Goal: Task Accomplishment & Management: Manage account settings

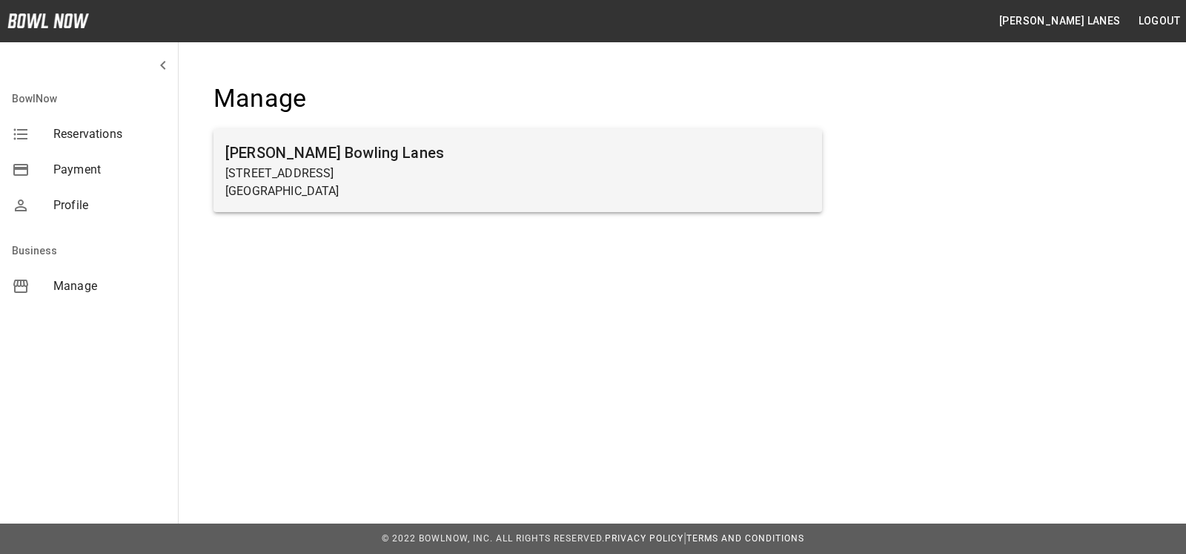
click at [310, 185] on p "[GEOGRAPHIC_DATA]" at bounding box center [517, 191] width 585 height 18
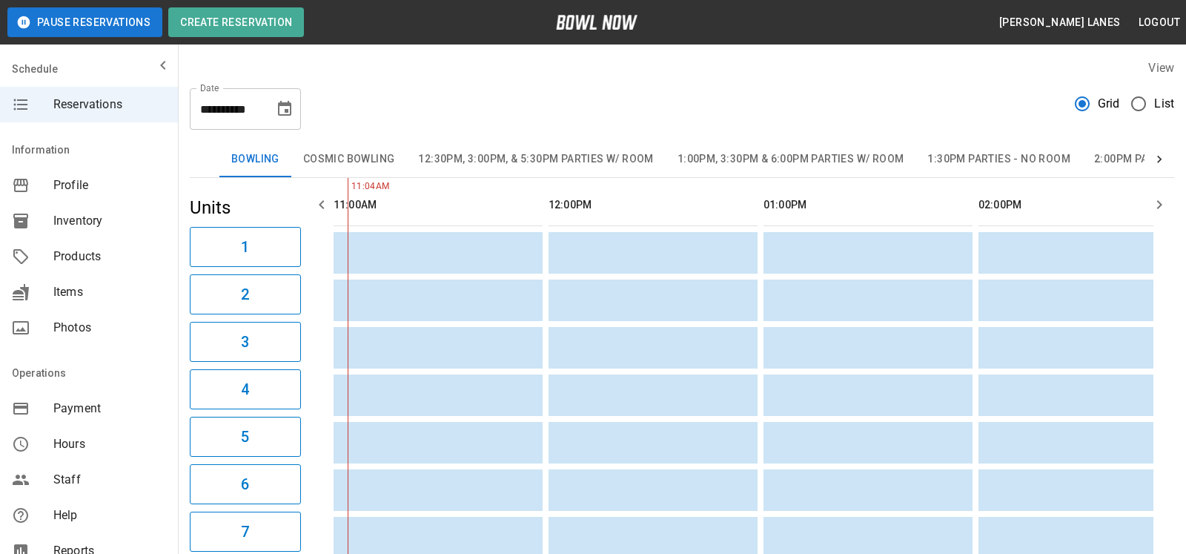
click at [1154, 105] on span "List" at bounding box center [1164, 104] width 20 height 18
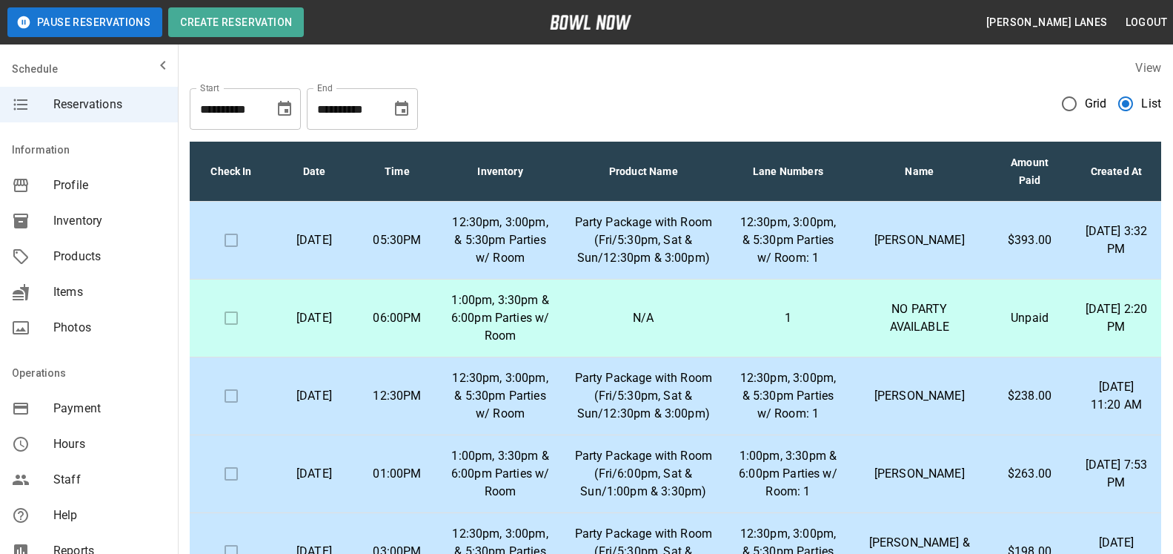
click at [410, 113] on icon "Choose date, selected date is Oct 25, 2025" at bounding box center [402, 109] width 18 height 18
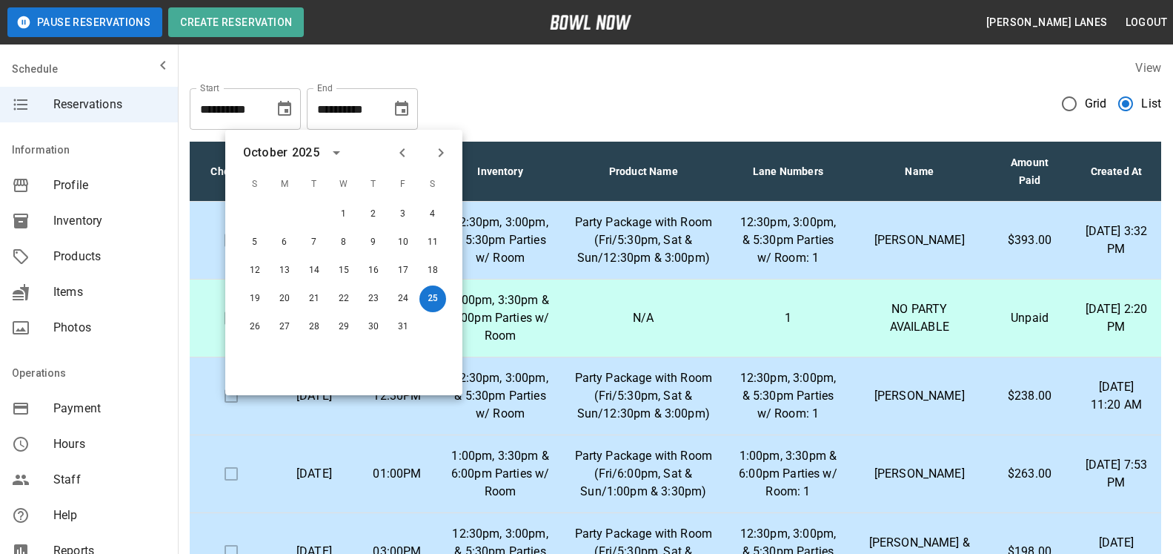
click at [436, 157] on icon "Next month" at bounding box center [441, 153] width 18 height 18
click at [436, 156] on icon "Next month" at bounding box center [441, 153] width 18 height 18
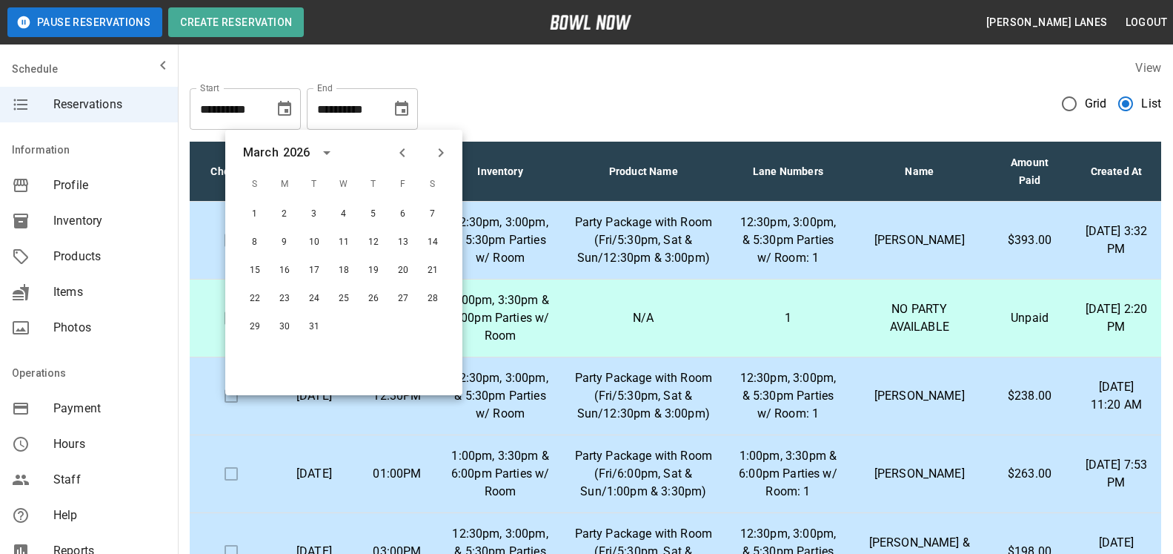
click at [436, 156] on icon "Next month" at bounding box center [441, 153] width 18 height 18
click at [374, 328] on button "30" at bounding box center [373, 326] width 27 height 27
type input "**********"
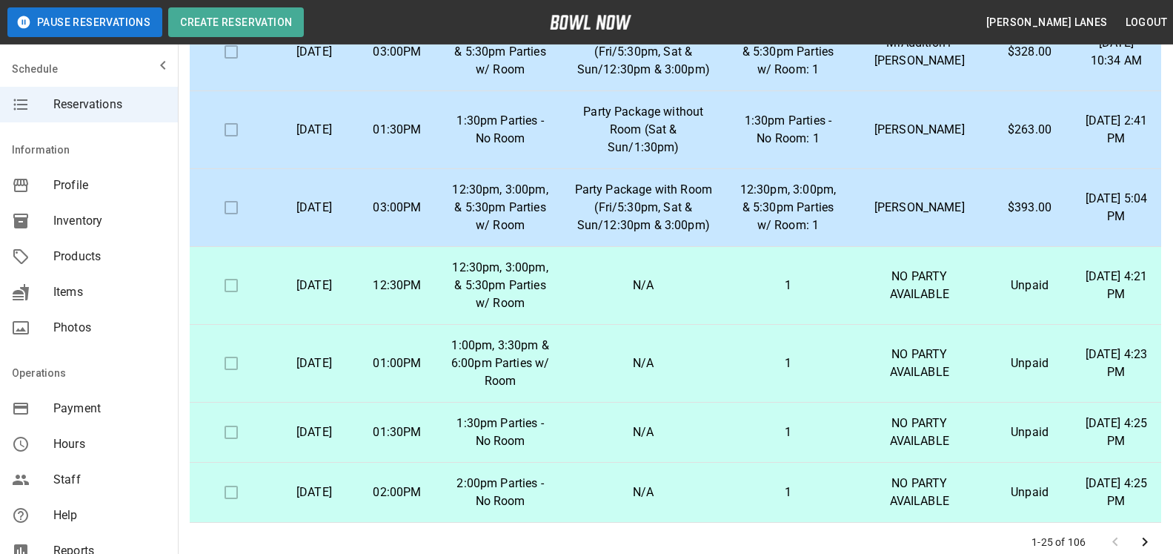
scroll to position [267, 0]
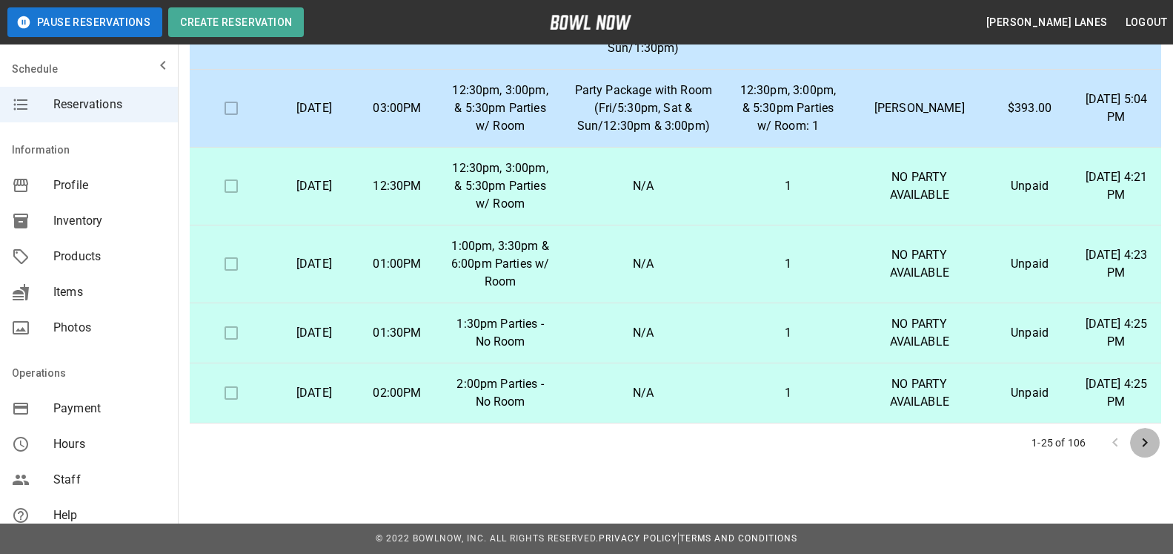
click at [1155, 442] on button "Go to next page" at bounding box center [1145, 443] width 30 height 30
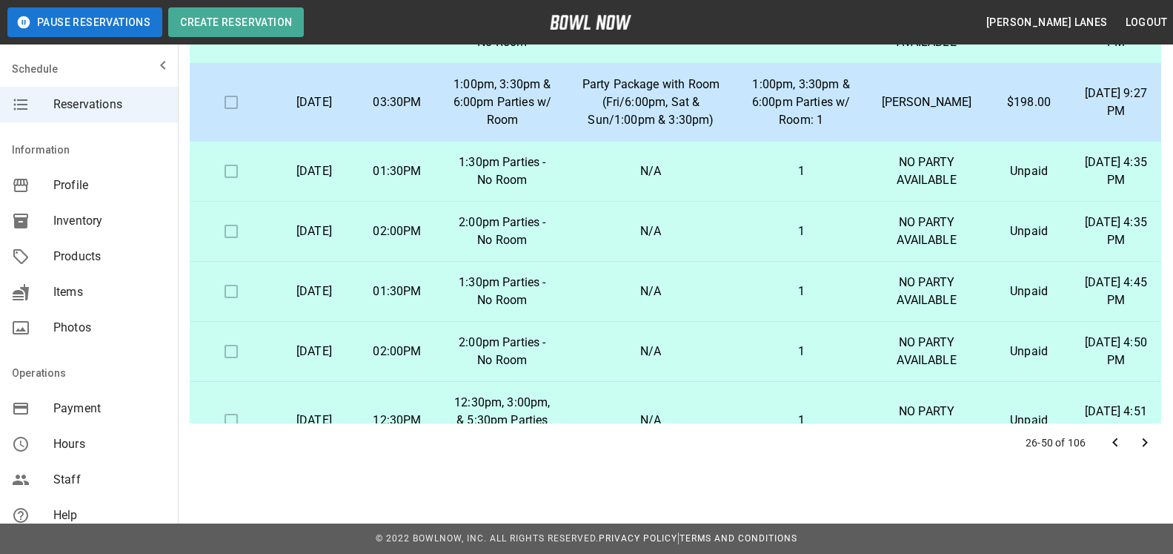
scroll to position [1350, 0]
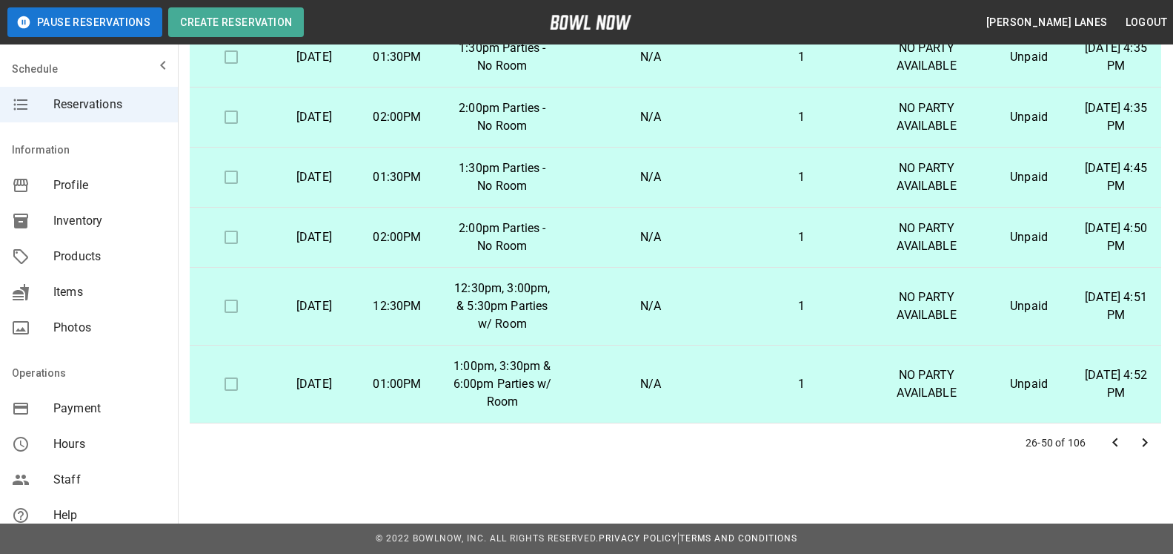
click at [1141, 442] on icon "Go to next page" at bounding box center [1145, 443] width 18 height 18
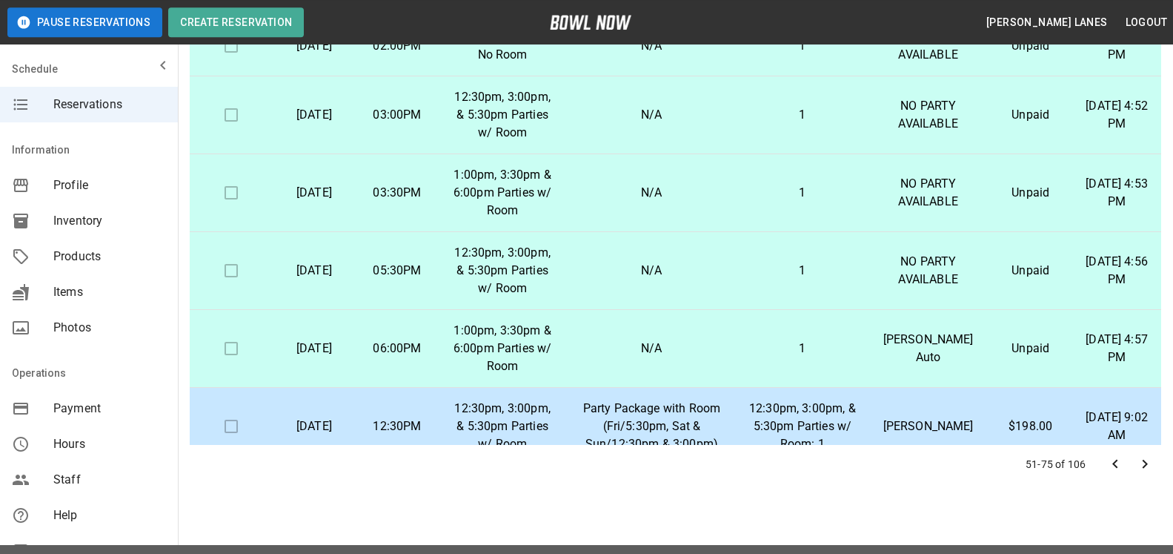
scroll to position [267, 0]
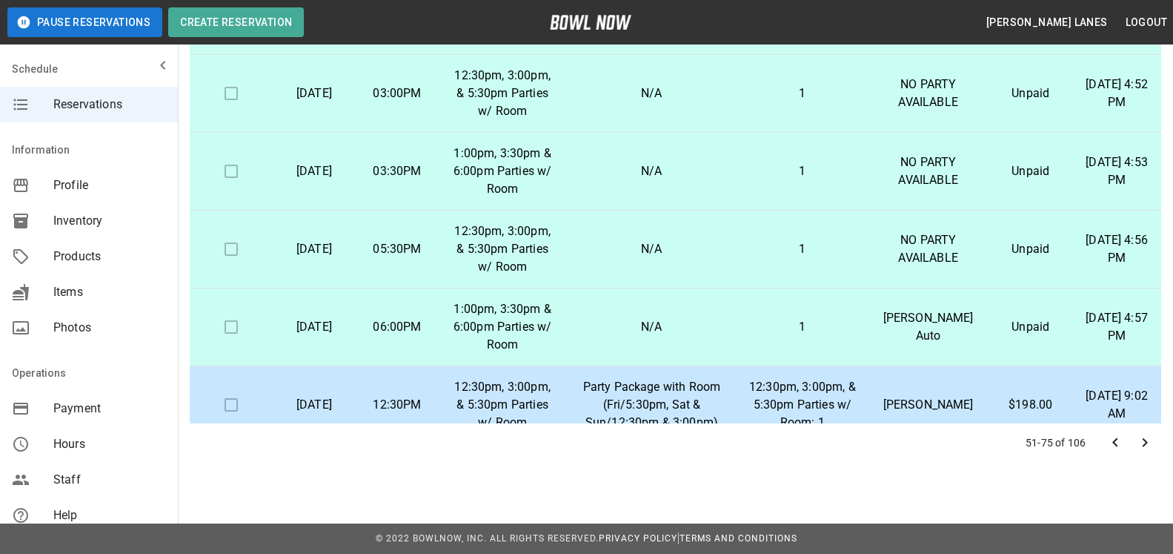
click at [1147, 446] on icon "Go to next page" at bounding box center [1145, 443] width 18 height 18
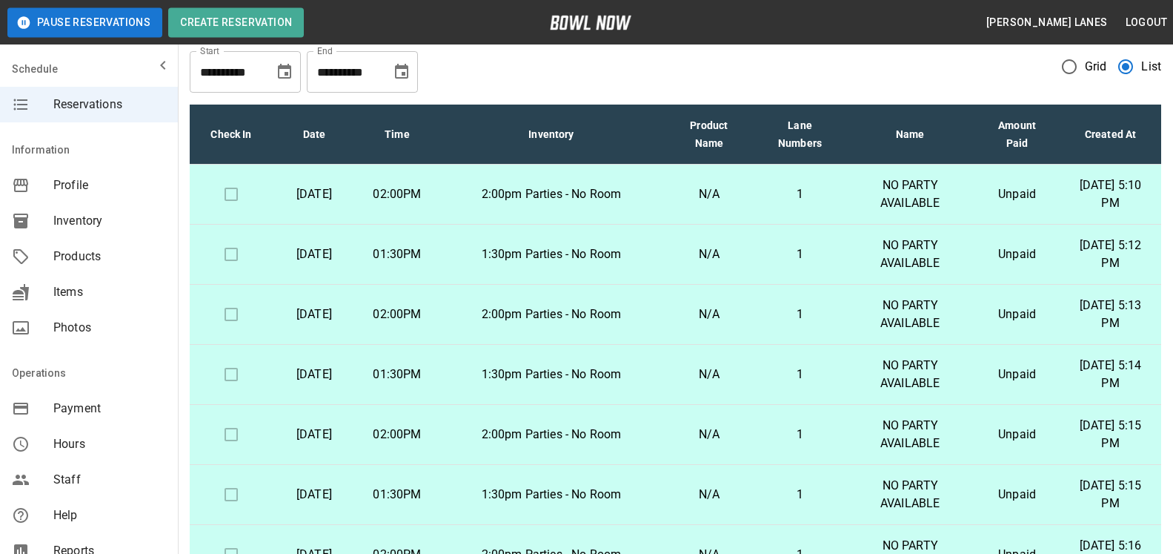
scroll to position [0, 0]
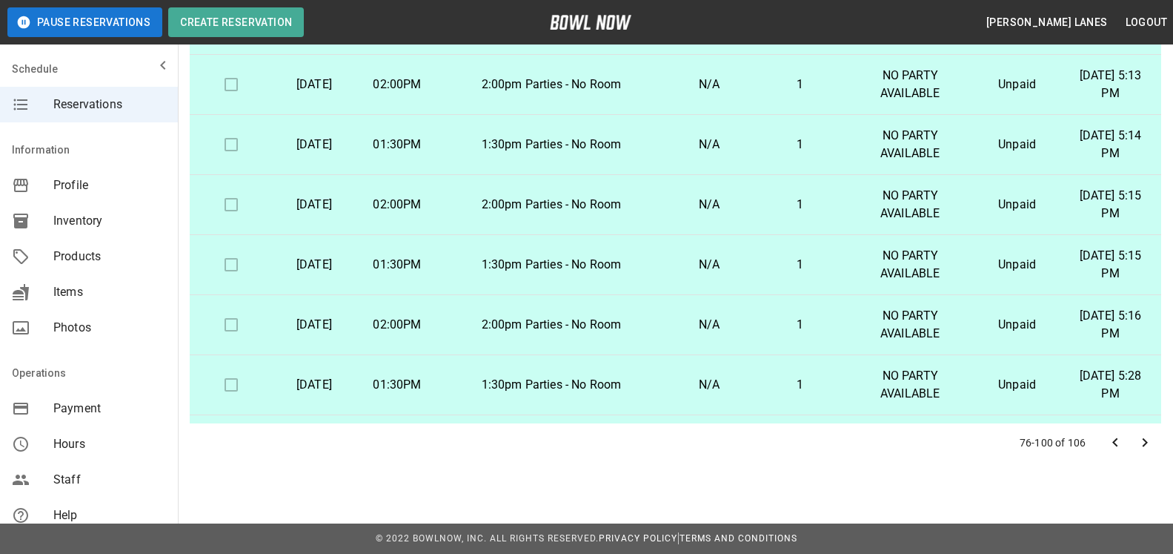
click at [1143, 441] on icon "Go to next page" at bounding box center [1145, 443] width 18 height 18
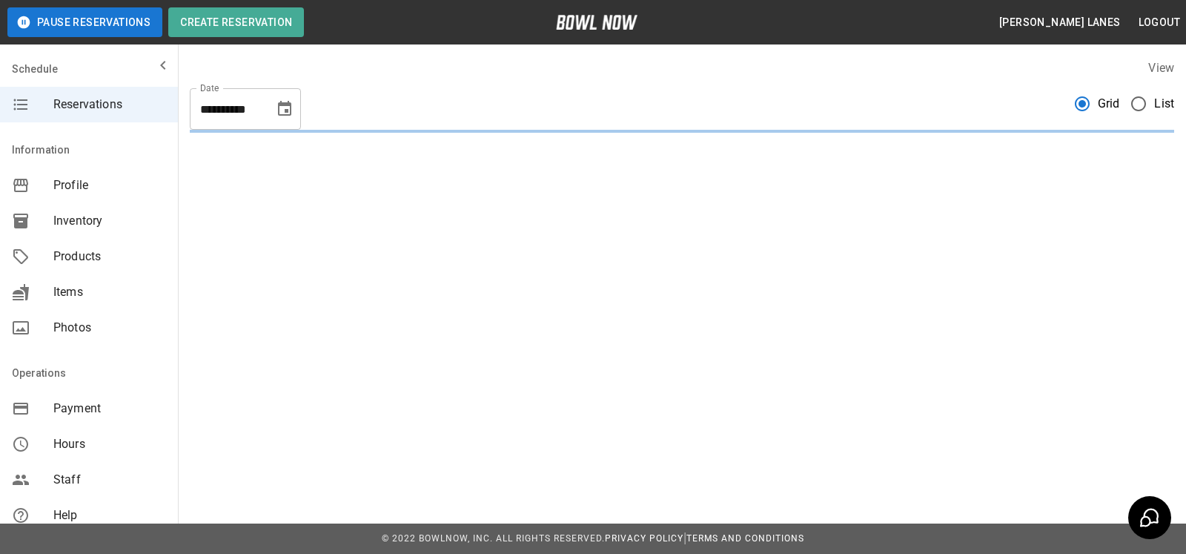
click at [1164, 106] on div "**********" at bounding box center [682, 95] width 1008 height 97
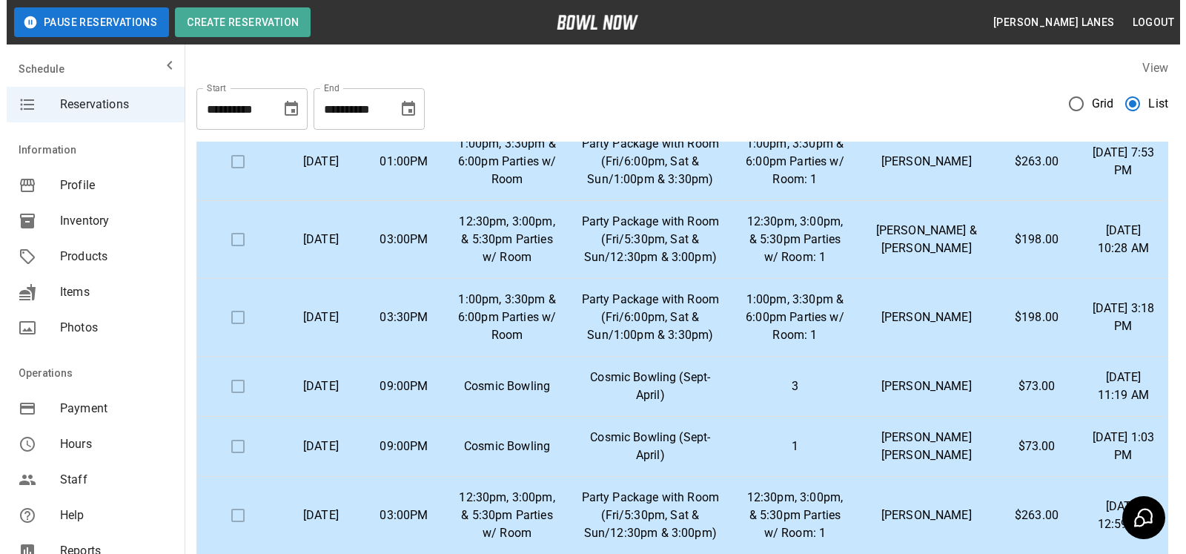
scroll to position [378, 0]
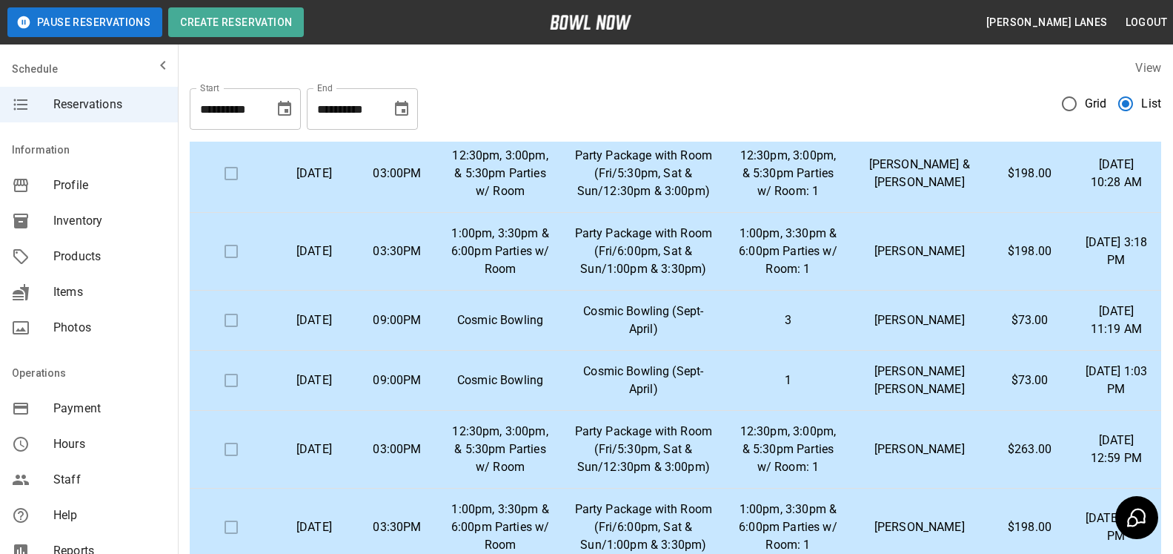
click at [803, 321] on p "3" at bounding box center [788, 320] width 102 height 18
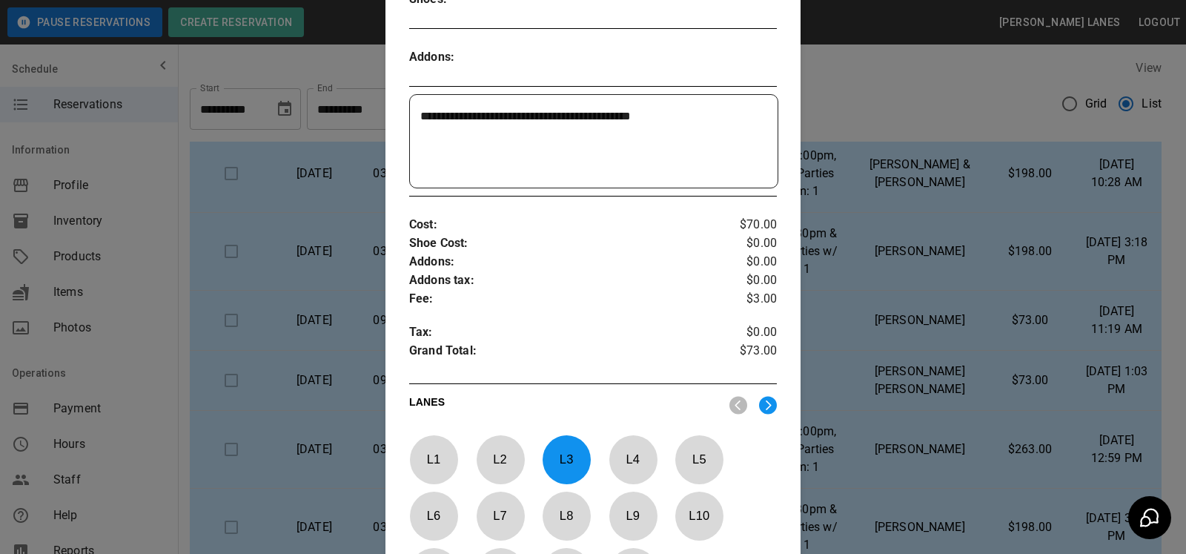
scroll to position [454, 0]
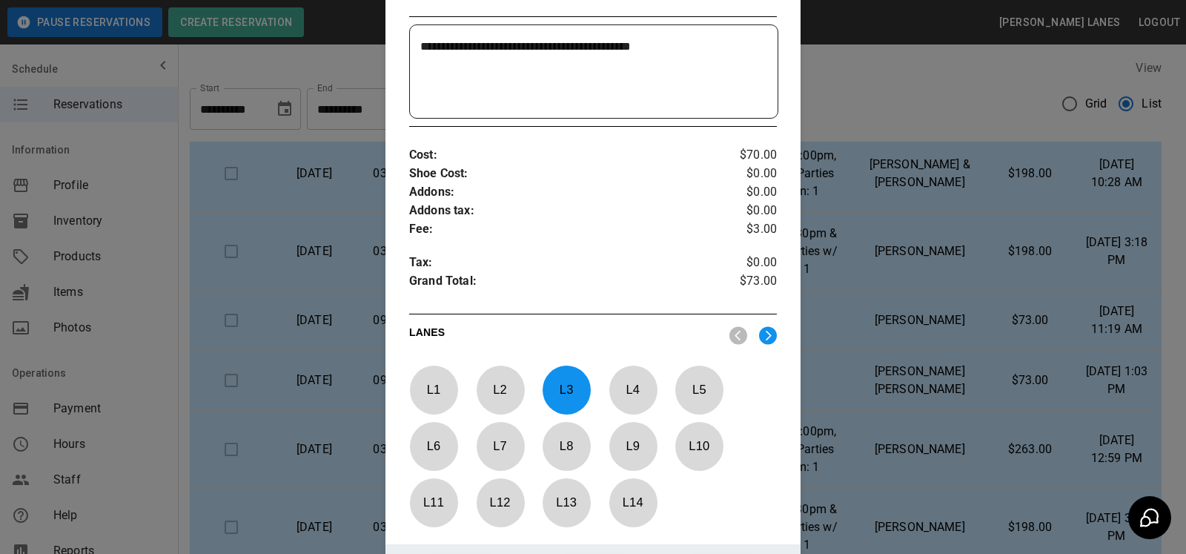
click at [499, 376] on p "L 2" at bounding box center [500, 389] width 49 height 35
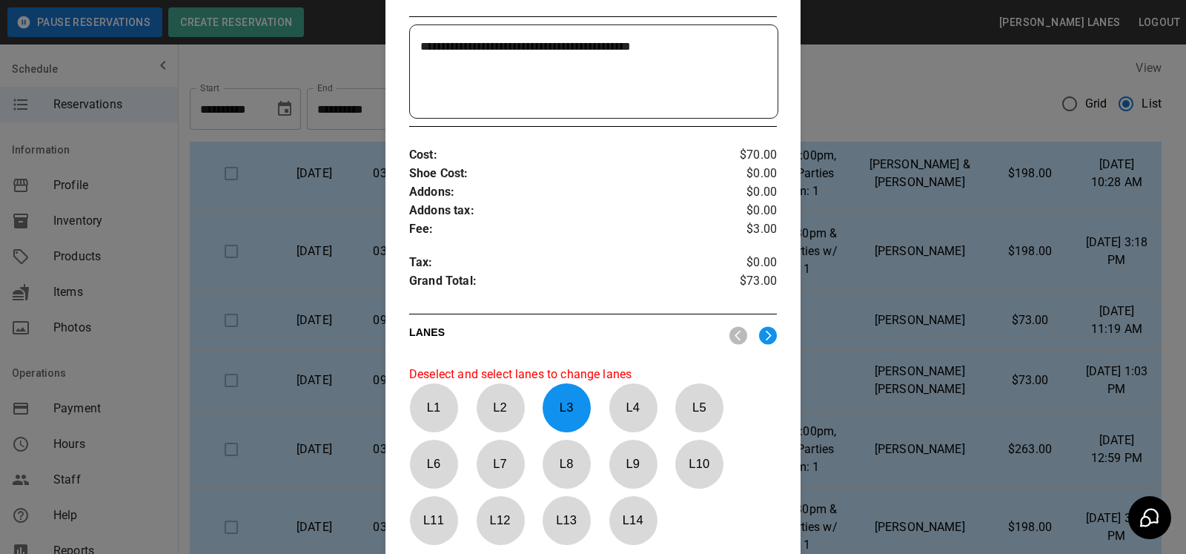
click at [565, 399] on p "L 3" at bounding box center [566, 407] width 49 height 35
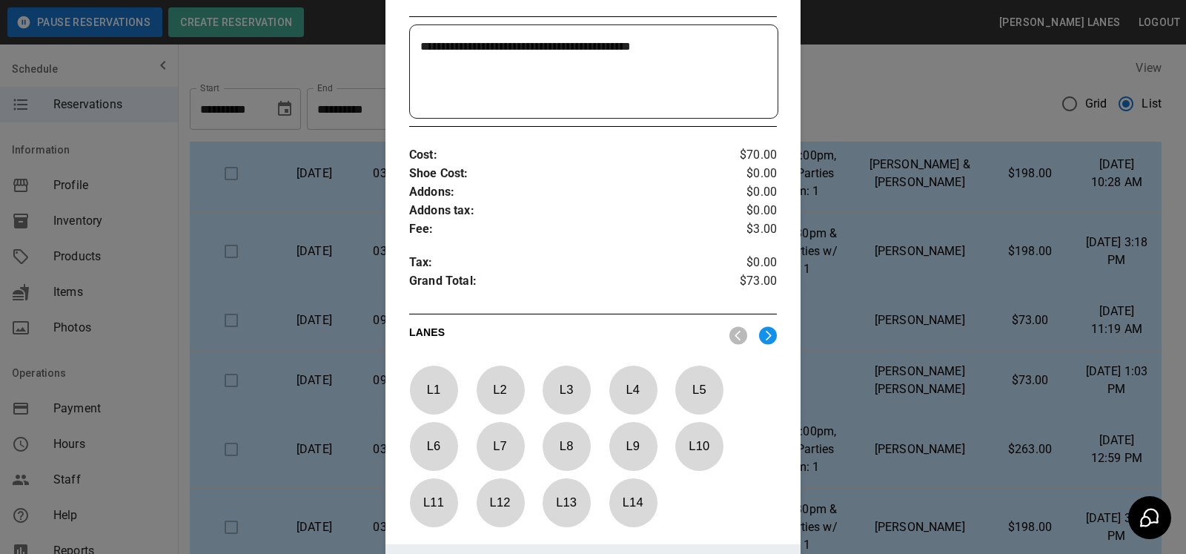
click at [502, 399] on p "L 2" at bounding box center [500, 389] width 49 height 35
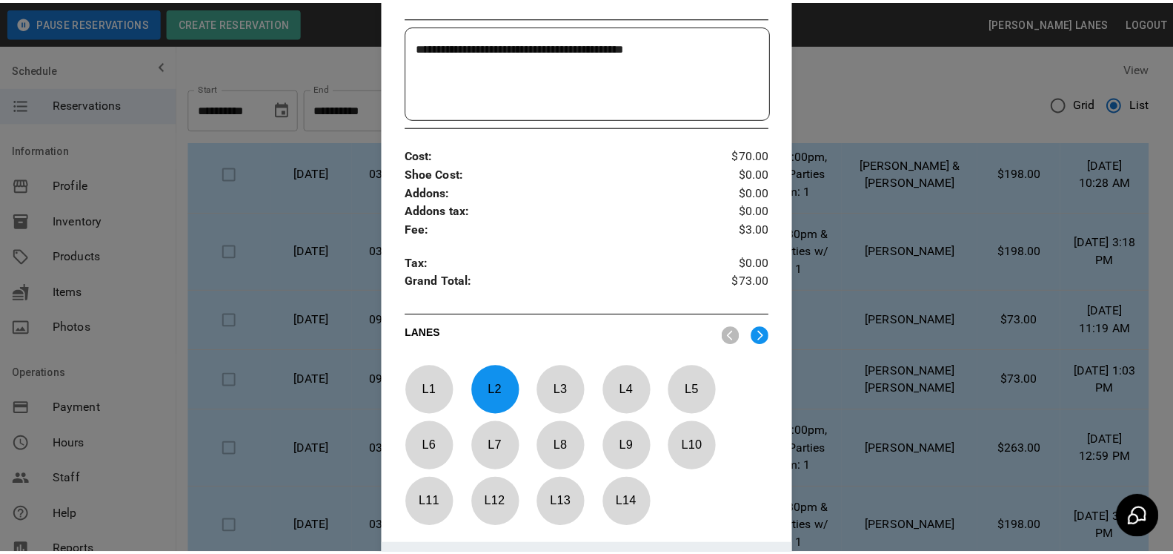
scroll to position [606, 0]
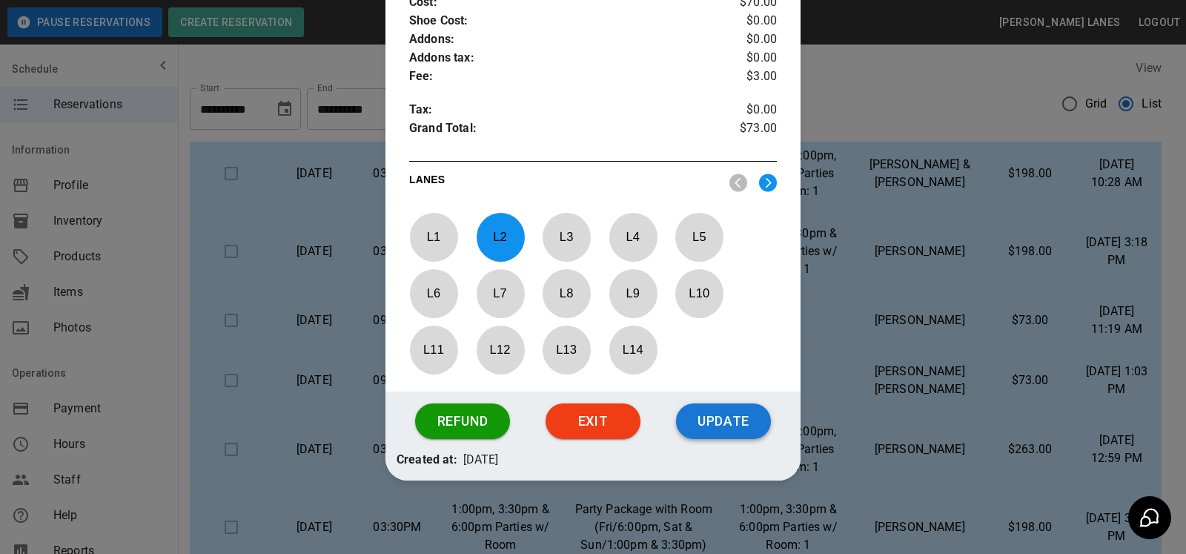
click at [736, 413] on button "Update" at bounding box center [723, 421] width 95 height 36
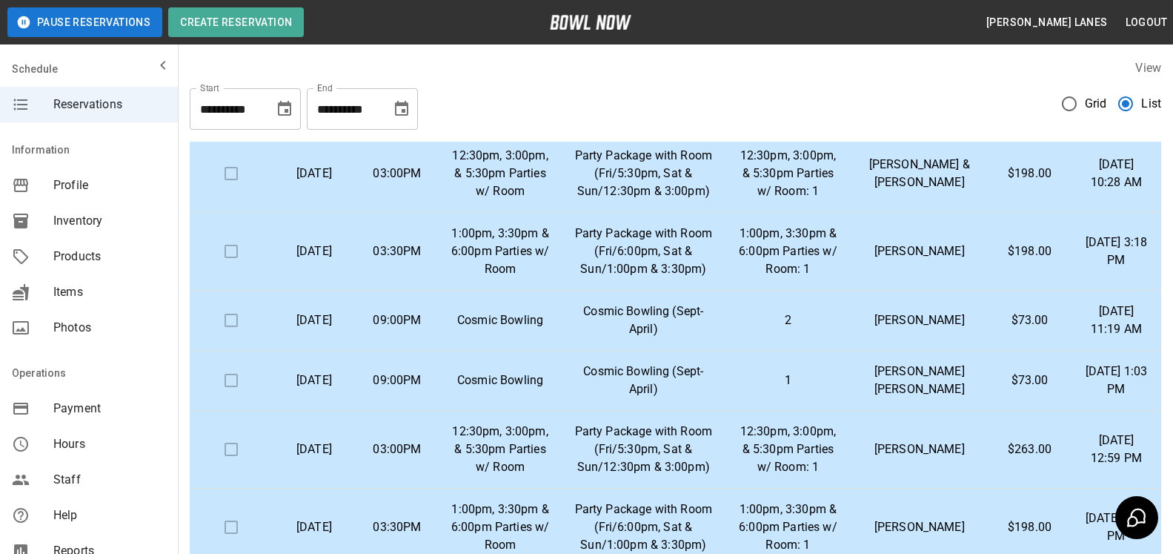
drag, startPoint x: 1159, startPoint y: 266, endPoint x: 1104, endPoint y: 300, distance: 64.6
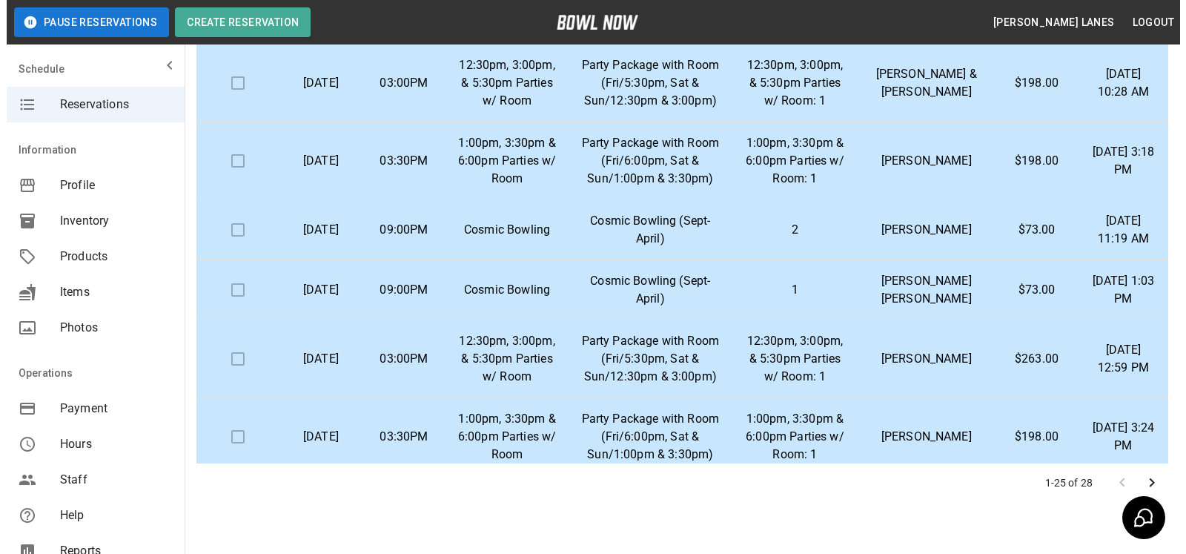
scroll to position [302, 0]
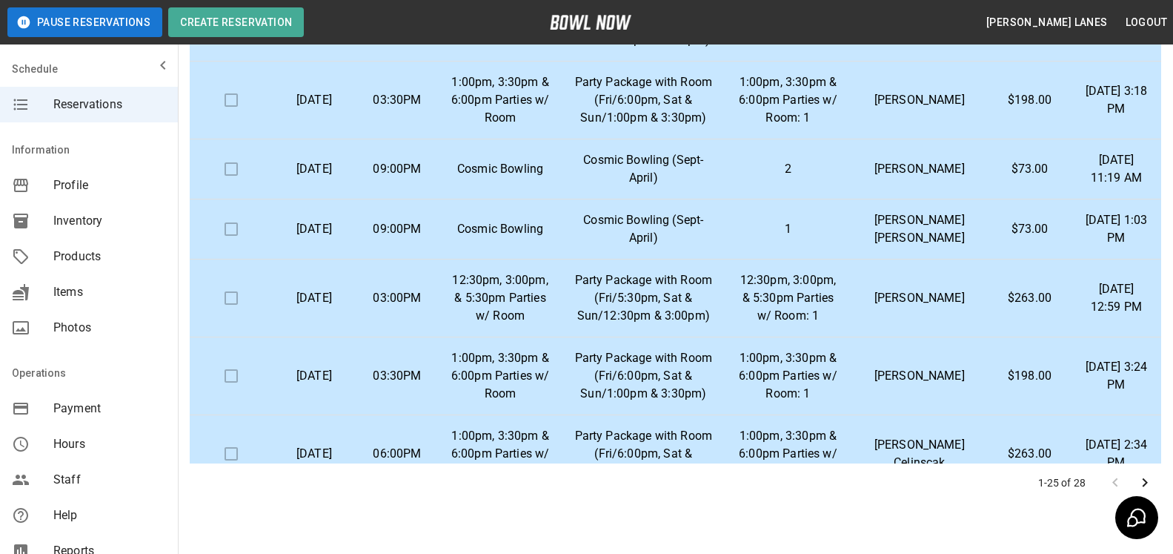
click at [888, 247] on p "[PERSON_NAME] [PERSON_NAME]" at bounding box center [919, 229] width 113 height 36
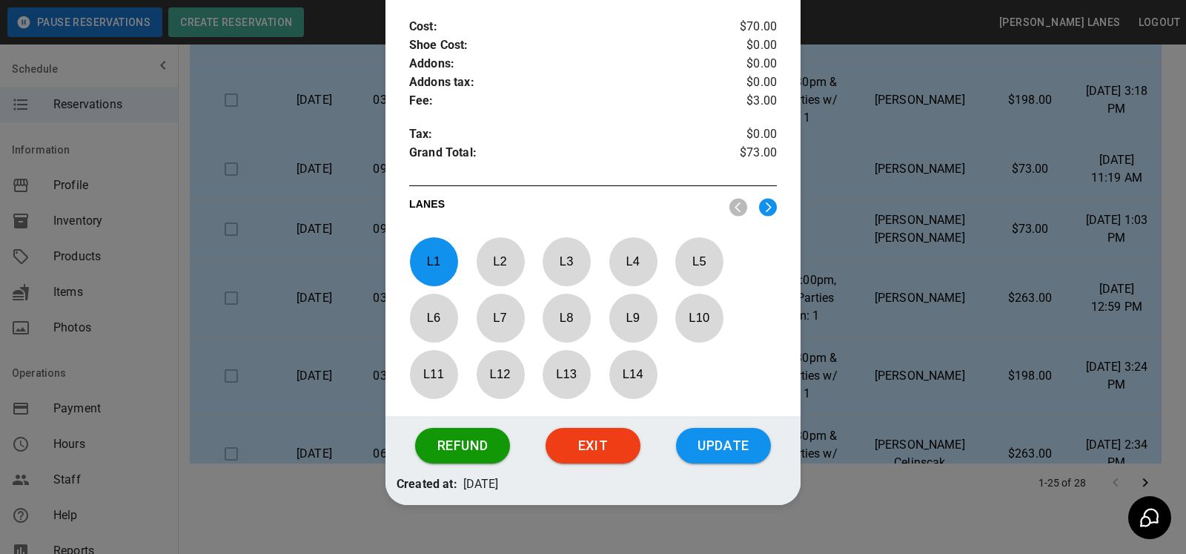
scroll to position [605, 0]
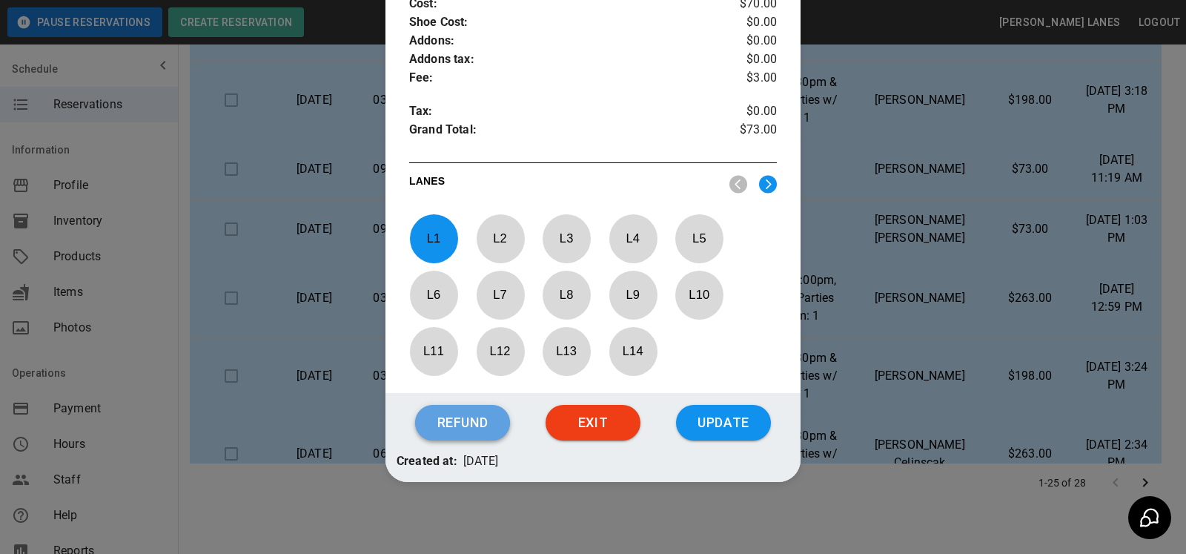
click at [474, 420] on button "Refund" at bounding box center [462, 423] width 95 height 36
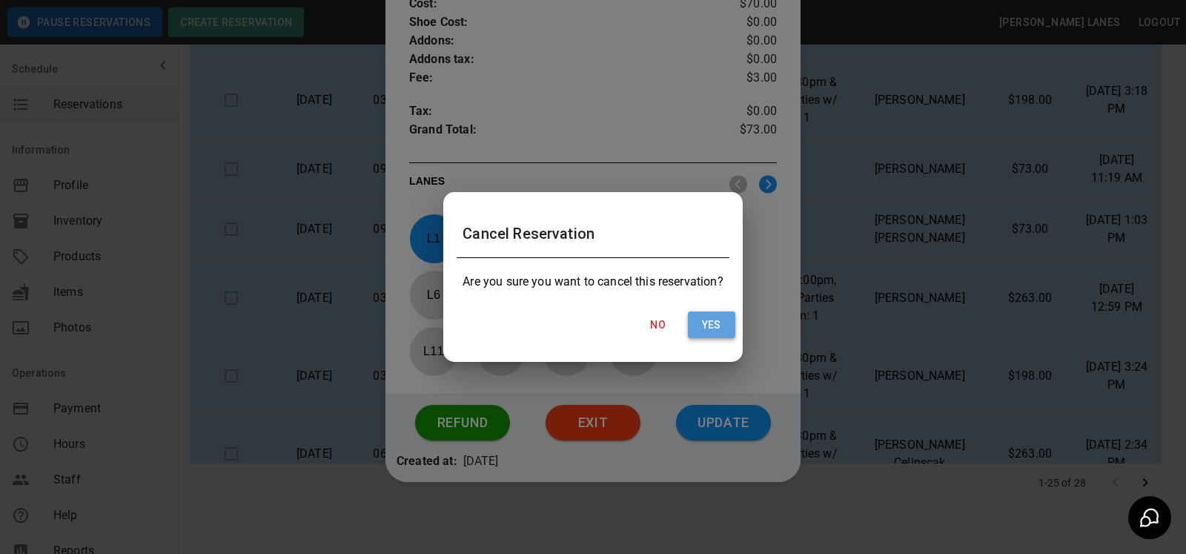
click at [722, 332] on button "Yes" at bounding box center [711, 324] width 47 height 27
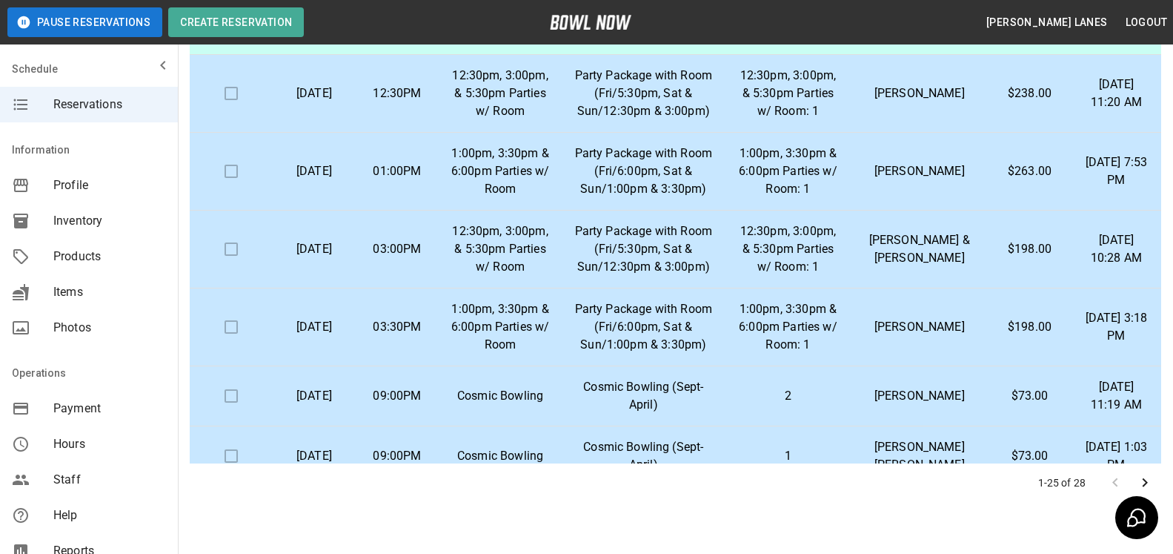
scroll to position [0, 0]
